Goal: Check status: Check status

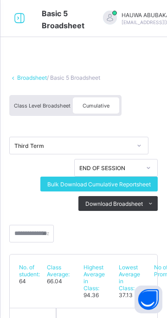
click at [106, 106] on span "Cumulative" at bounding box center [96, 106] width 27 height 6
click at [103, 107] on span "Cumulative" at bounding box center [96, 106] width 27 height 6
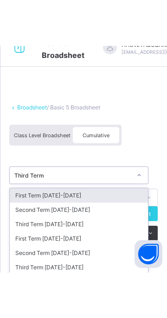
scroll to position [66, 0]
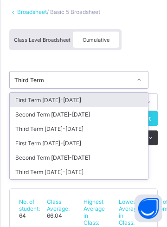
click at [71, 168] on div "Third Term 2024-2025" at bounding box center [79, 172] width 138 height 14
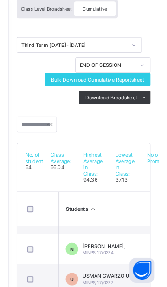
scroll to position [225, 19]
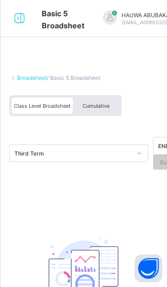
click at [107, 99] on div "Cumulative" at bounding box center [96, 105] width 46 height 16
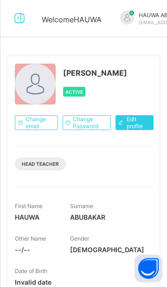
click at [20, 19] on icon at bounding box center [20, 18] width 16 height 13
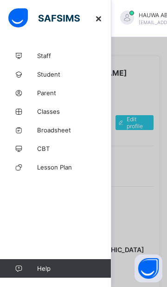
click at [67, 131] on span "Broadsheet" at bounding box center [74, 129] width 74 height 7
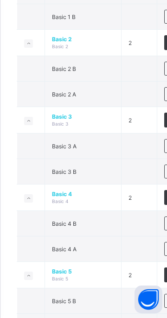
scroll to position [397, 0]
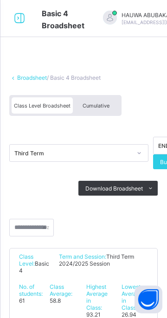
click at [103, 106] on span "Cumulative" at bounding box center [96, 106] width 27 height 6
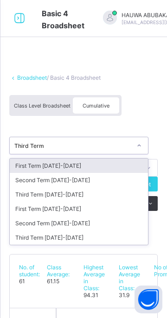
click at [78, 238] on div "Third Term [DATE]-[DATE]" at bounding box center [79, 238] width 138 height 14
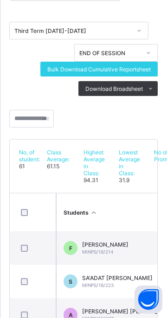
scroll to position [116, 0]
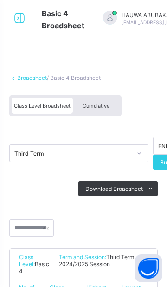
click at [100, 102] on div "Cumulative" at bounding box center [96, 105] width 46 height 16
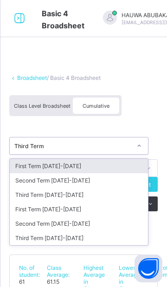
click at [75, 237] on div "Third Term 2024-2025" at bounding box center [79, 238] width 138 height 14
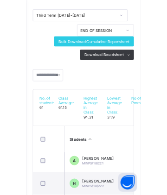
scroll to position [124, 0]
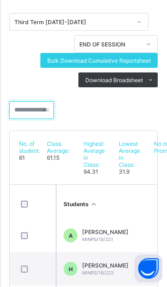
click at [37, 111] on input "text" at bounding box center [31, 110] width 45 height 18
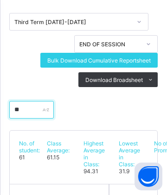
scroll to position [0, 0]
type input "*"
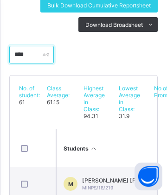
scroll to position [129, 0]
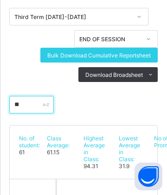
type input "*"
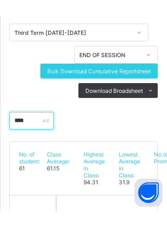
scroll to position [174, 0]
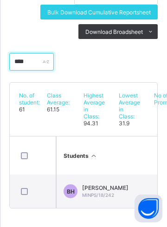
type input "****"
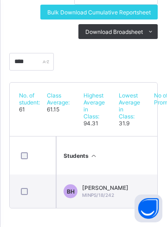
click at [116, 186] on span "BALARABE HAMMAD" at bounding box center [105, 187] width 46 height 7
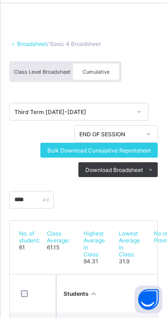
scroll to position [46, 45]
